Goal: Transaction & Acquisition: Obtain resource

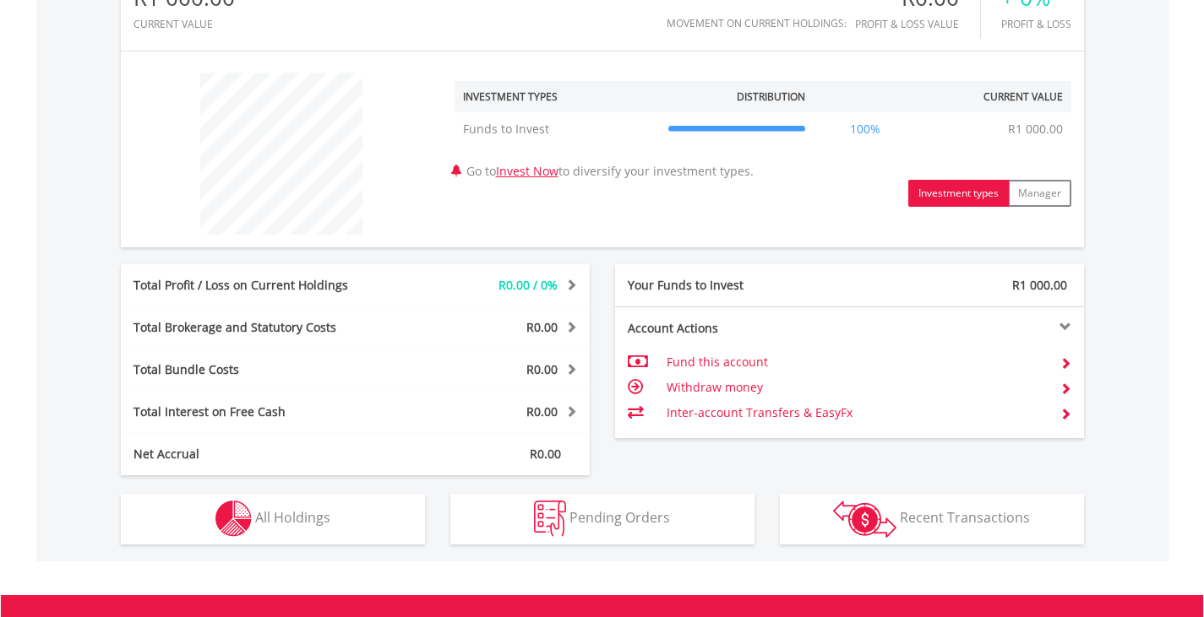
scroll to position [591, 0]
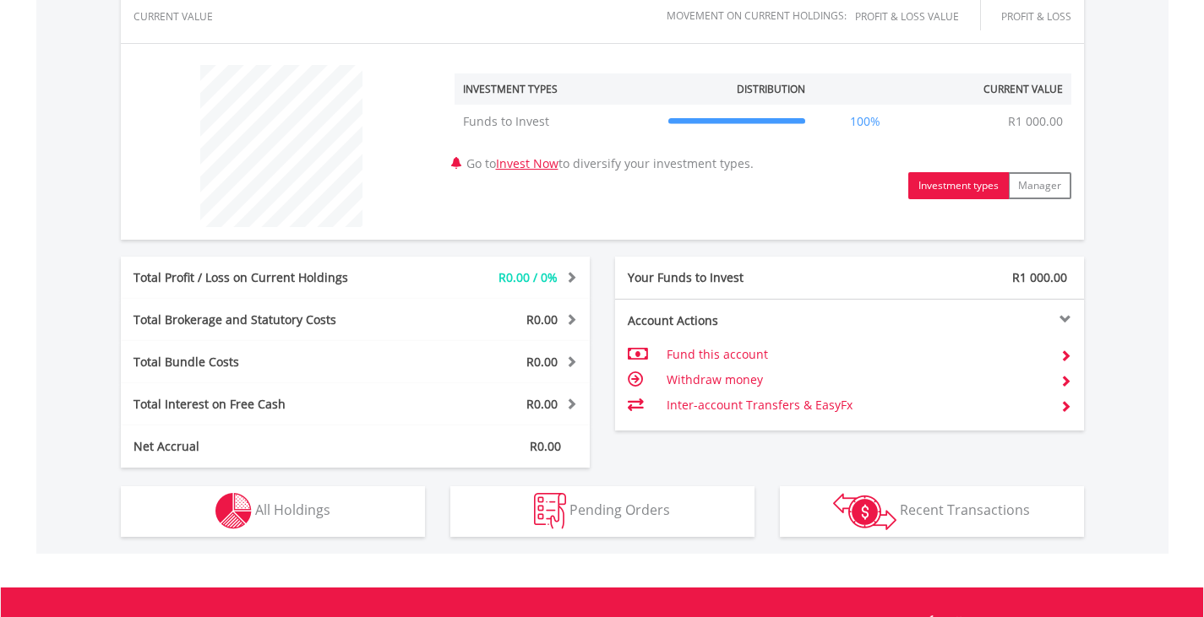
click at [731, 353] on td "Fund this account" at bounding box center [855, 354] width 379 height 25
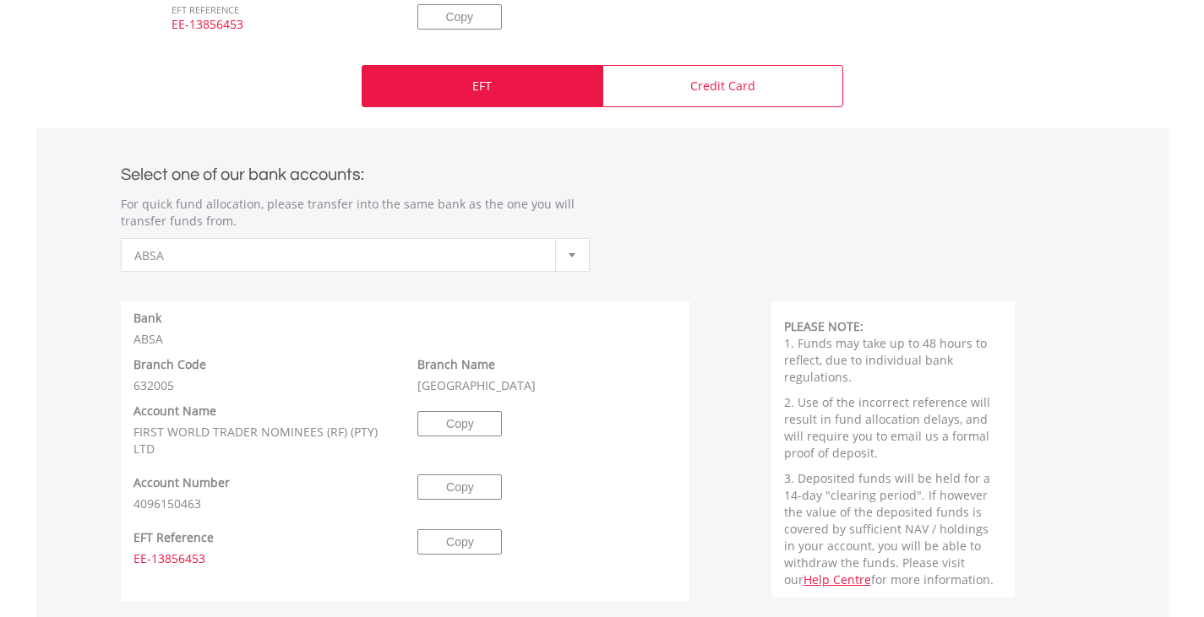
scroll to position [591, 0]
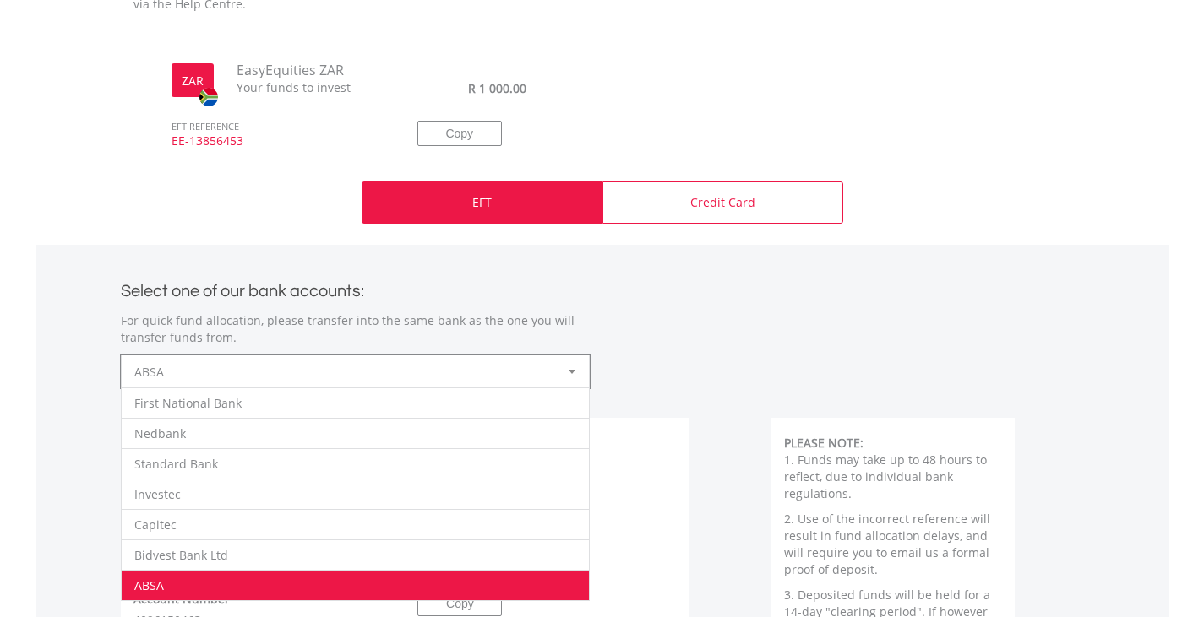
click at [373, 375] on span "ABSA" at bounding box center [342, 373] width 416 height 34
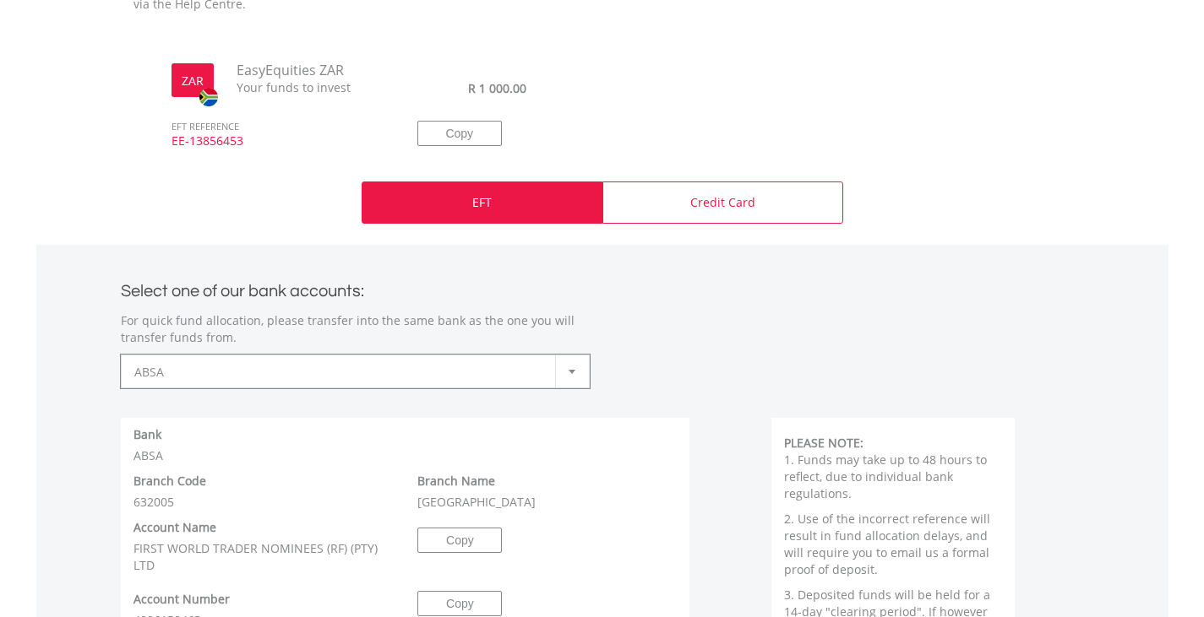
click at [470, 373] on span "ABSA" at bounding box center [342, 373] width 416 height 34
click at [513, 372] on span "ABSA" at bounding box center [342, 373] width 416 height 34
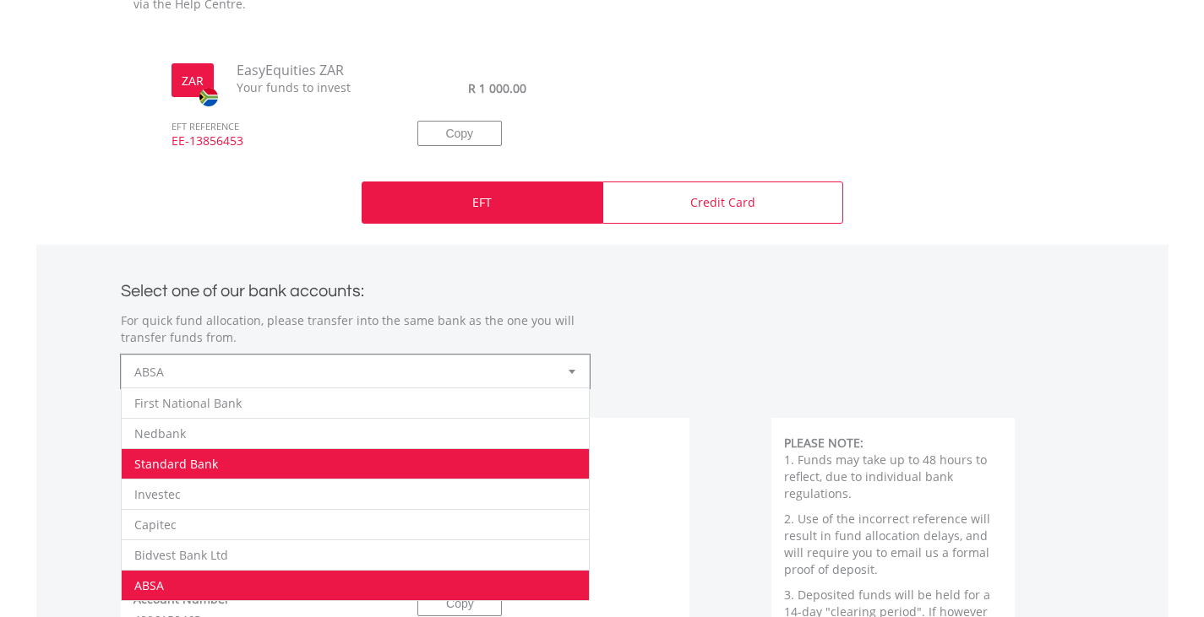
click at [370, 463] on li "Standard Bank" at bounding box center [355, 463] width 467 height 30
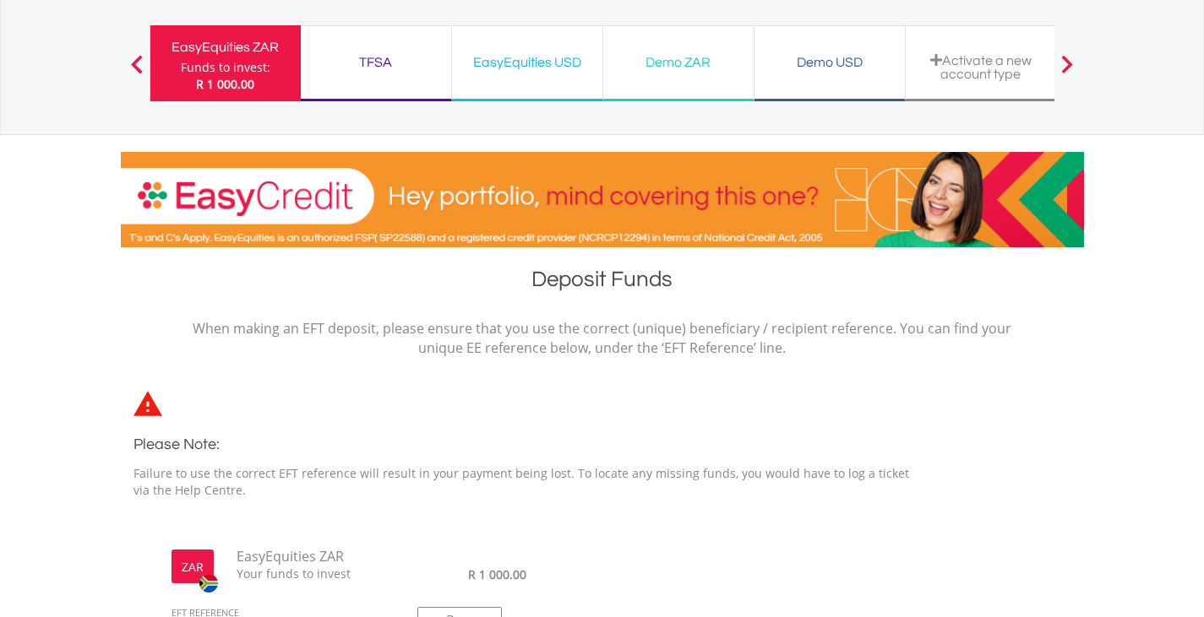
scroll to position [0, 0]
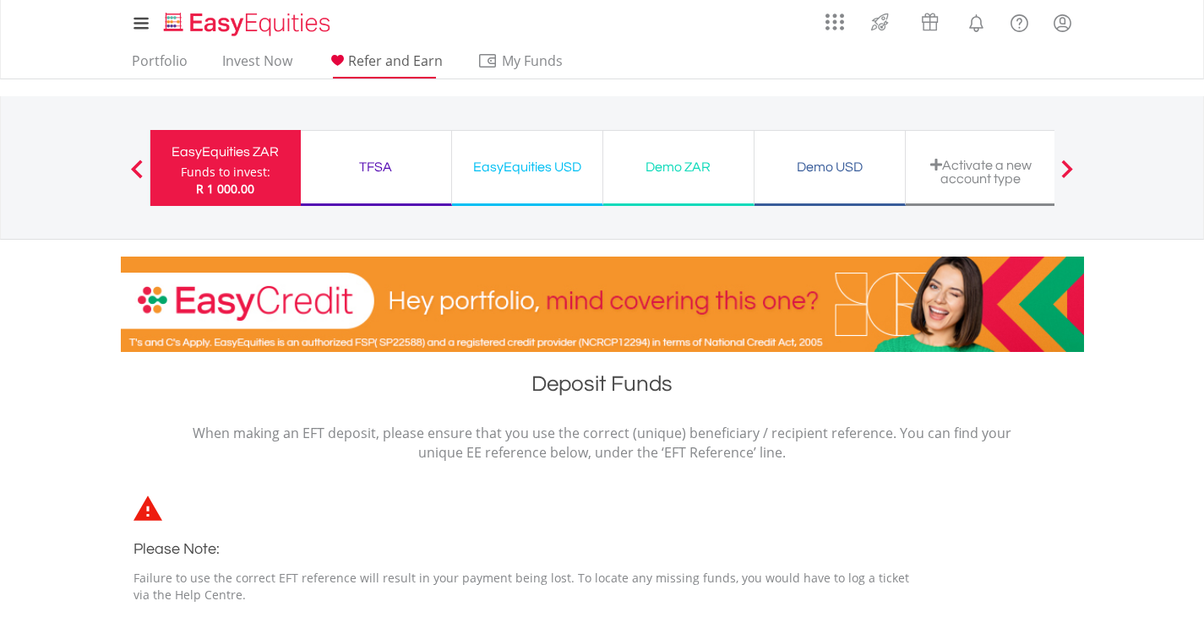
click at [367, 57] on span "Refer and Earn" at bounding box center [395, 61] width 95 height 19
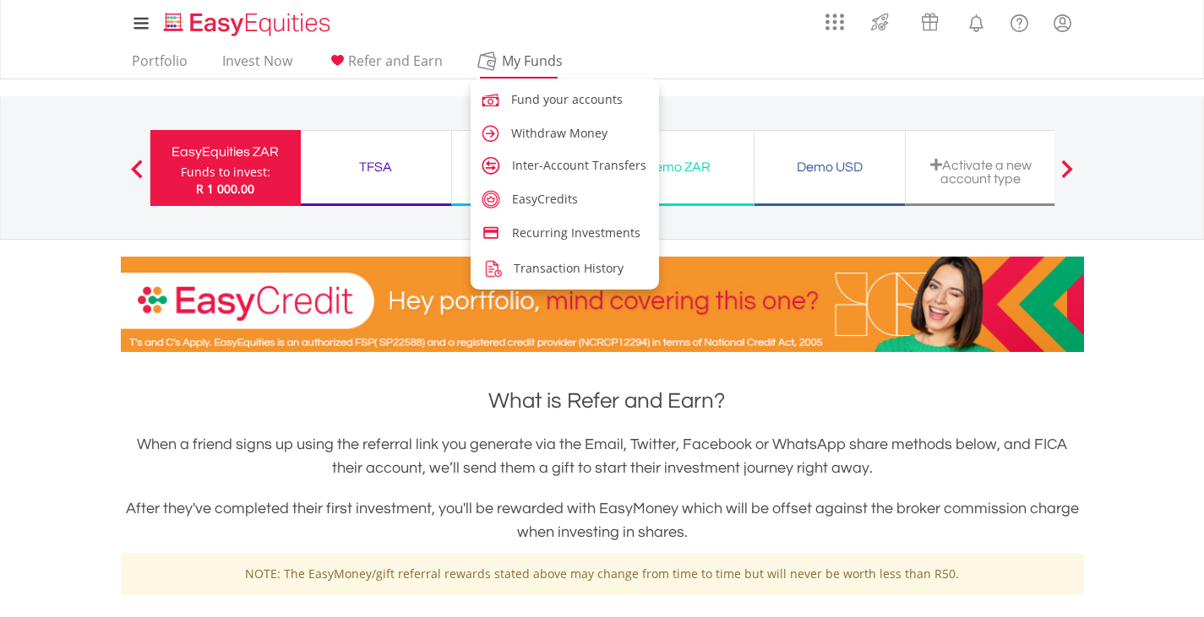
click at [535, 61] on span "My Funds" at bounding box center [532, 61] width 111 height 22
